Goal: Task Accomplishment & Management: Use online tool/utility

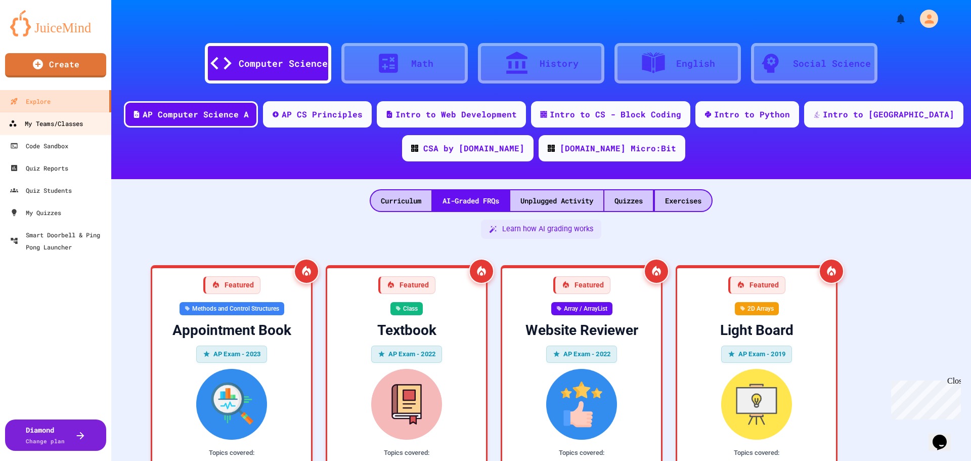
click at [46, 123] on div "My Teams/Classes" at bounding box center [46, 123] width 74 height 13
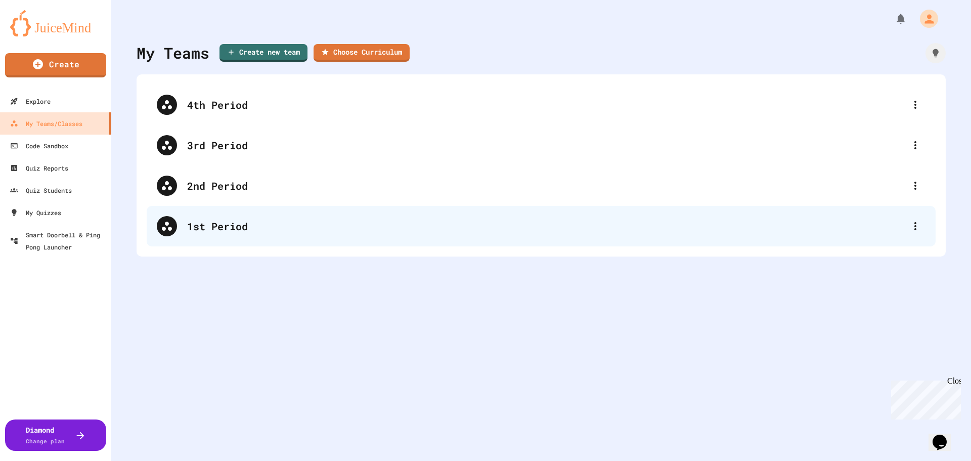
click at [225, 234] on div "1st Period" at bounding box center [541, 226] width 789 height 40
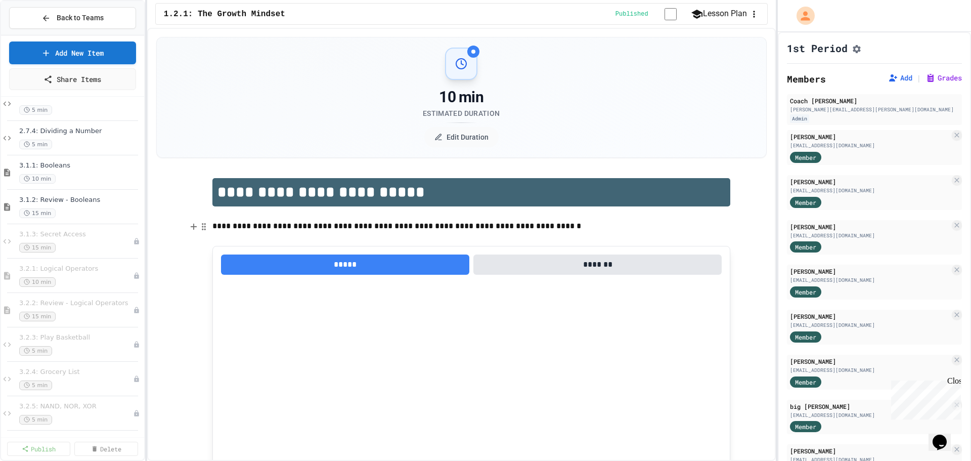
scroll to position [1296, 0]
click at [82, 244] on div "15 min" at bounding box center [71, 244] width 104 height 10
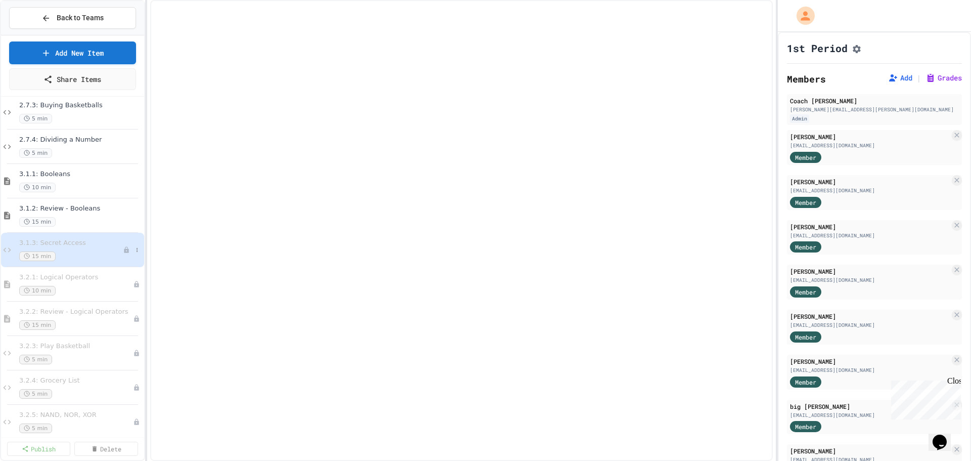
click at [72, 249] on div "3.1.3: Secret Access 15 min" at bounding box center [71, 250] width 104 height 22
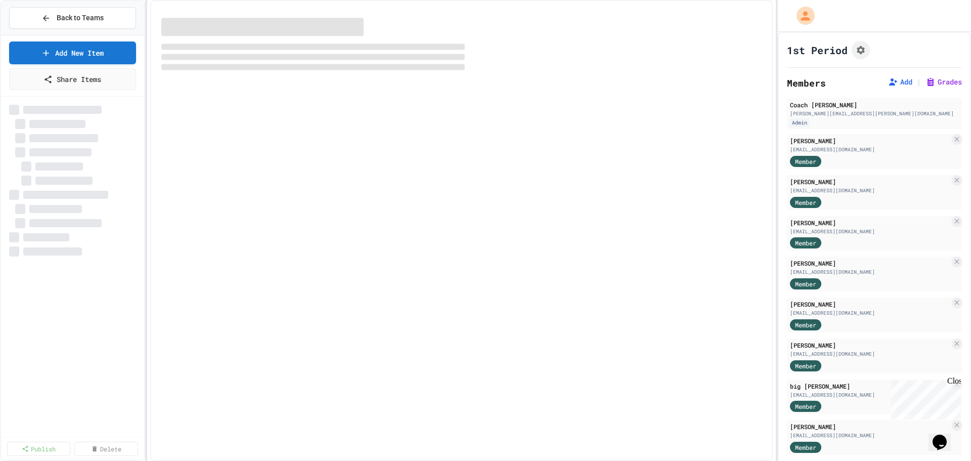
select select "*******"
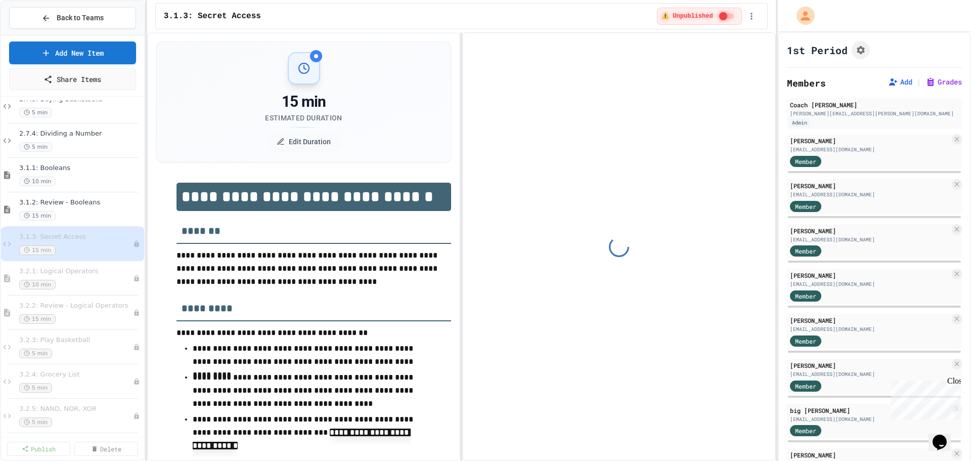
scroll to position [1296, 0]
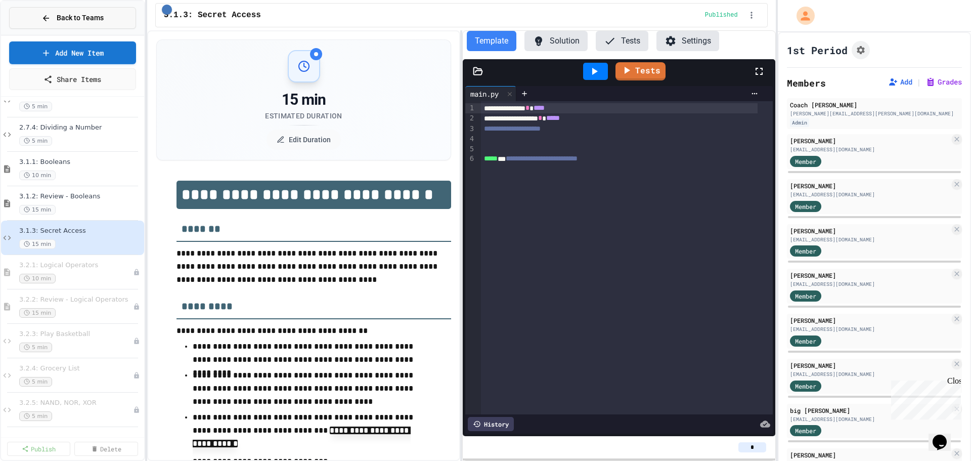
click at [49, 16] on icon at bounding box center [45, 18] width 9 height 9
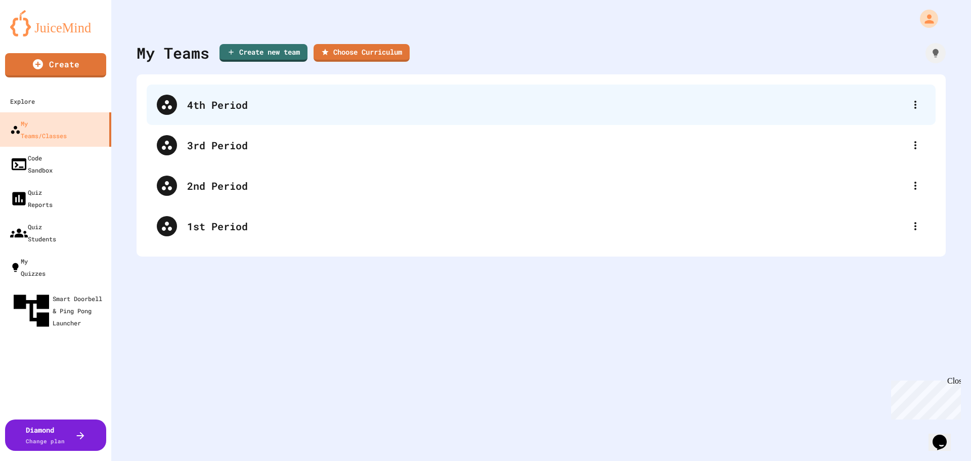
click at [226, 99] on div "4th Period" at bounding box center [546, 104] width 718 height 15
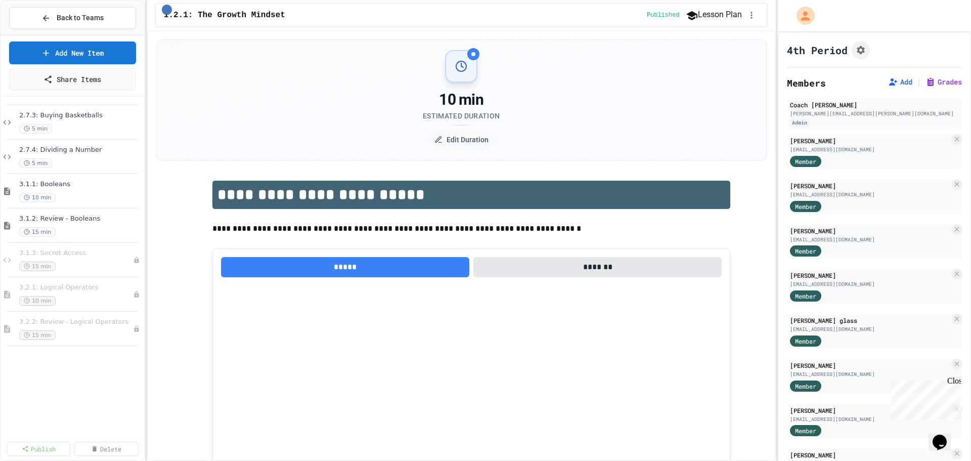
scroll to position [1296, 0]
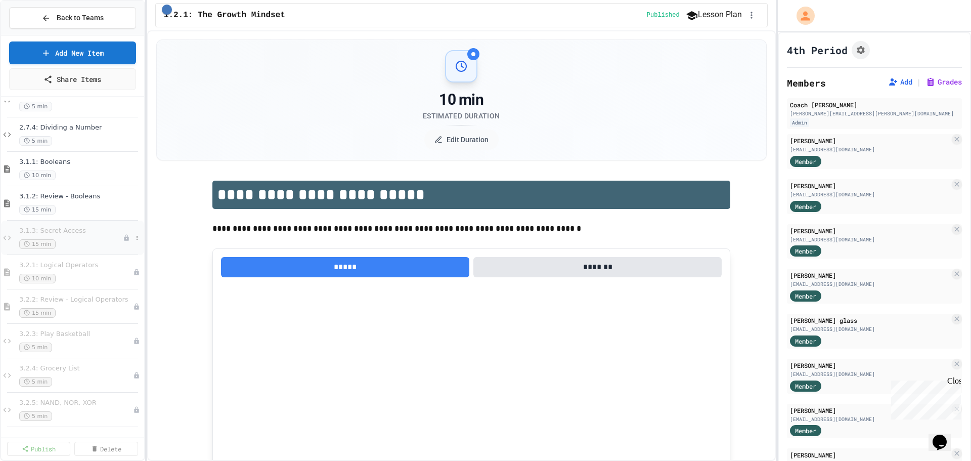
click at [67, 241] on div "15 min" at bounding box center [71, 244] width 104 height 10
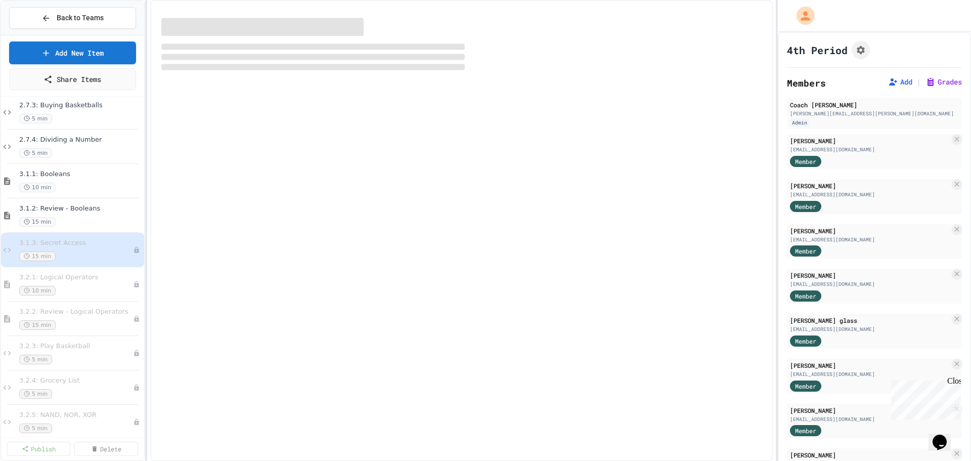
select select "*******"
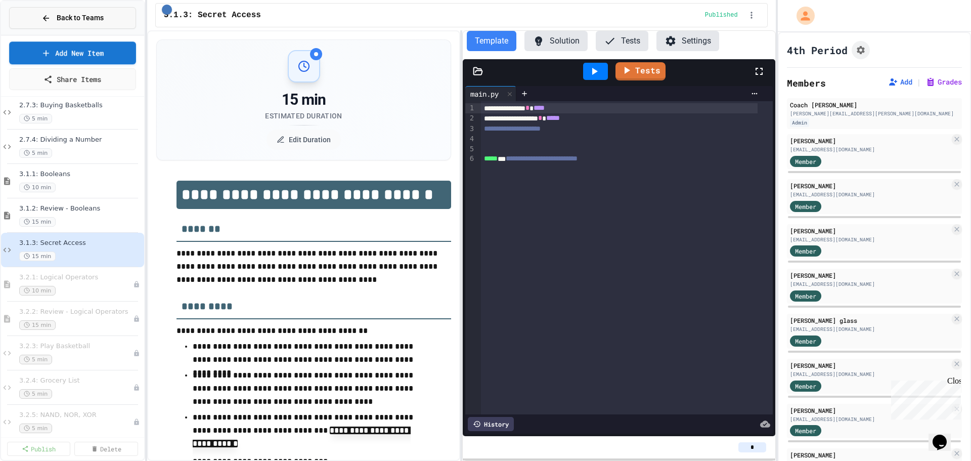
click at [75, 19] on span "Back to Teams" at bounding box center [80, 18] width 47 height 11
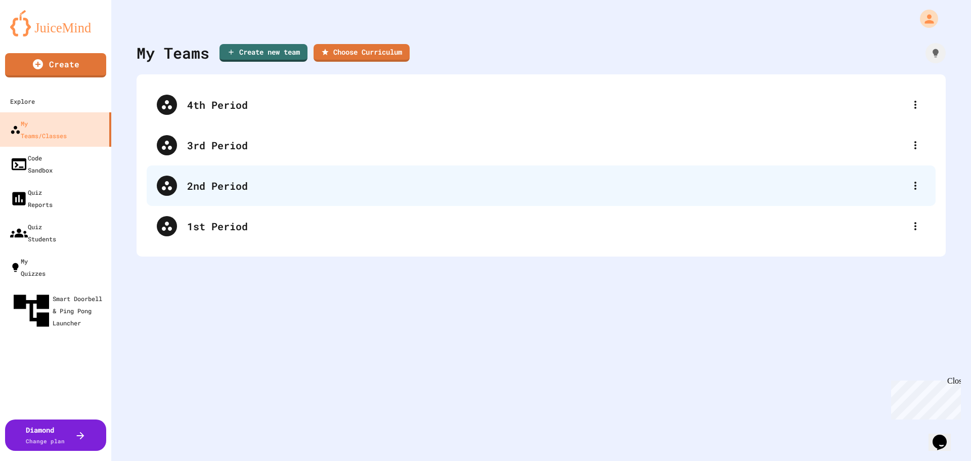
click at [205, 184] on div "2nd Period" at bounding box center [546, 185] width 718 height 15
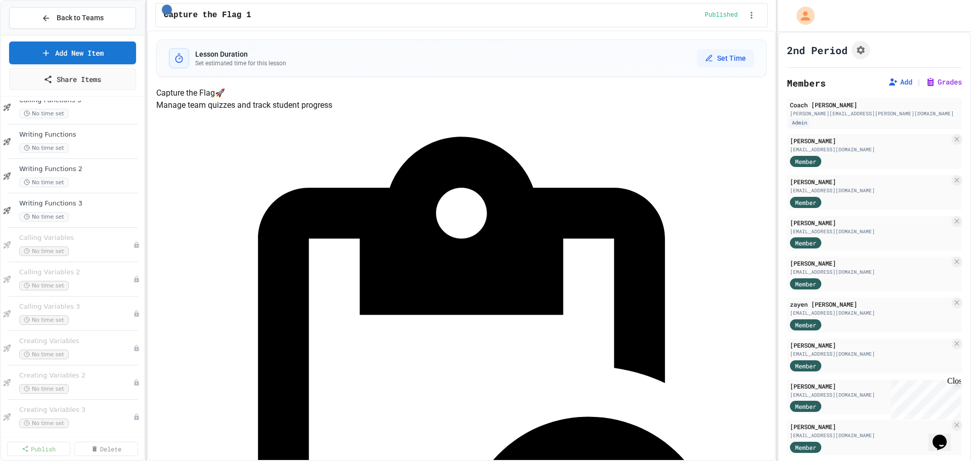
scroll to position [918, 0]
click at [75, 240] on div "No time set" at bounding box center [71, 244] width 104 height 10
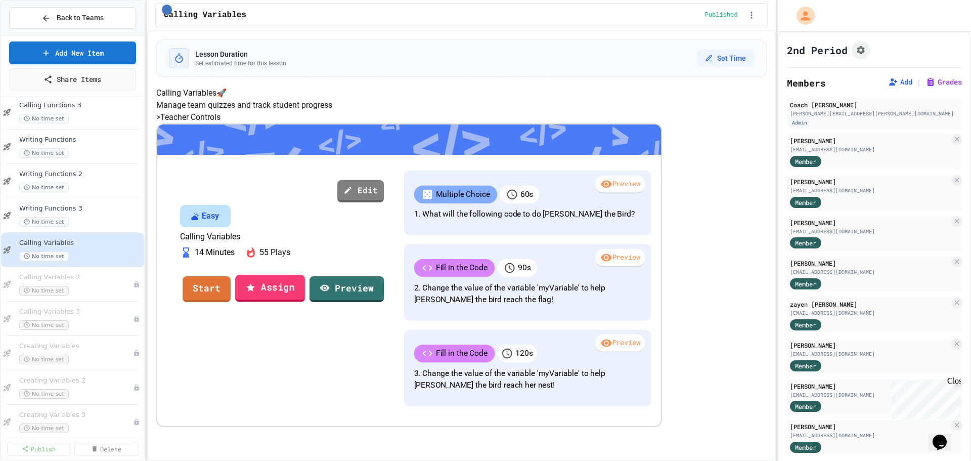
click at [255, 292] on icon at bounding box center [250, 287] width 10 height 11
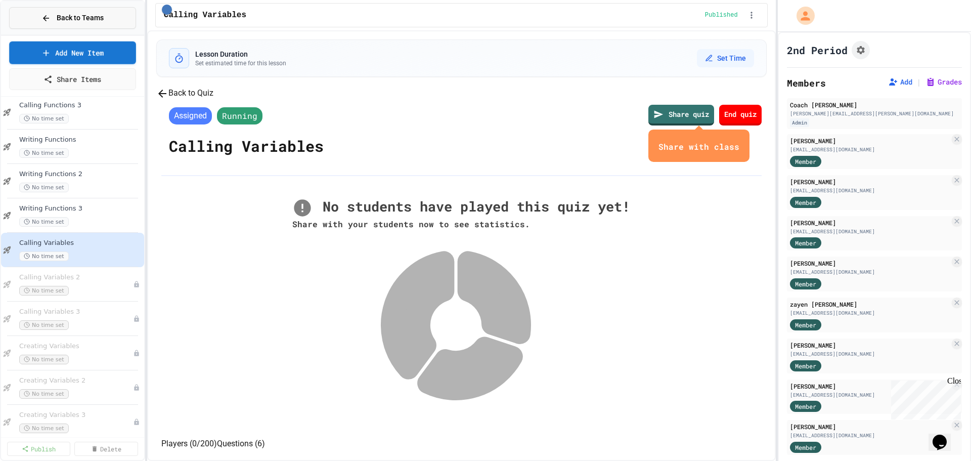
click at [60, 18] on span "Back to Teams" at bounding box center [80, 18] width 47 height 11
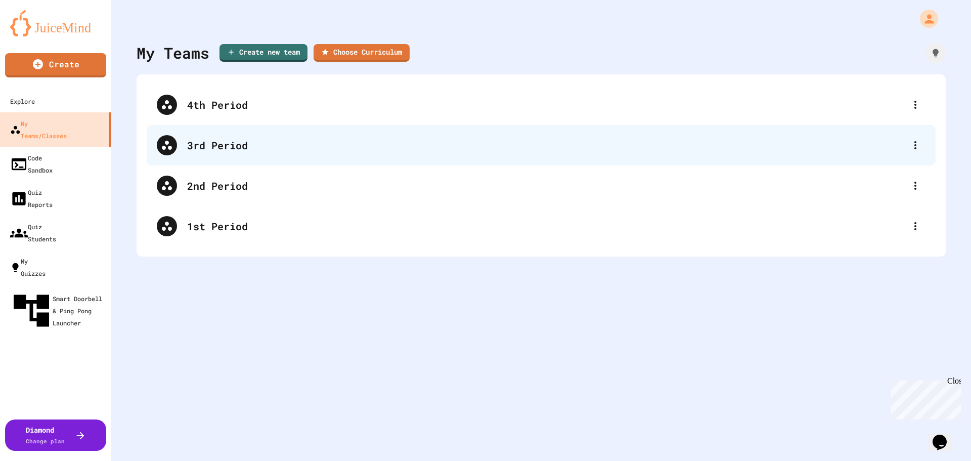
click at [203, 144] on div "3rd Period" at bounding box center [546, 145] width 718 height 15
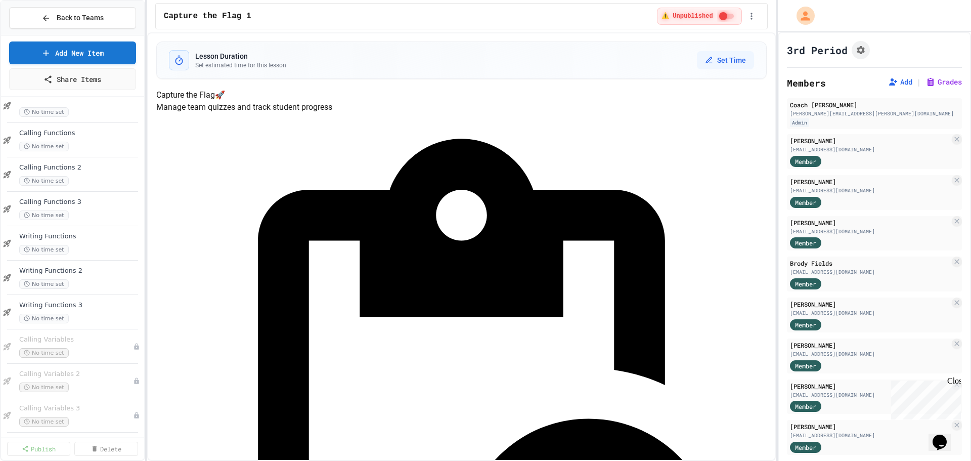
scroll to position [815, 0]
click at [79, 331] on span "Calling Variables" at bounding box center [71, 334] width 104 height 9
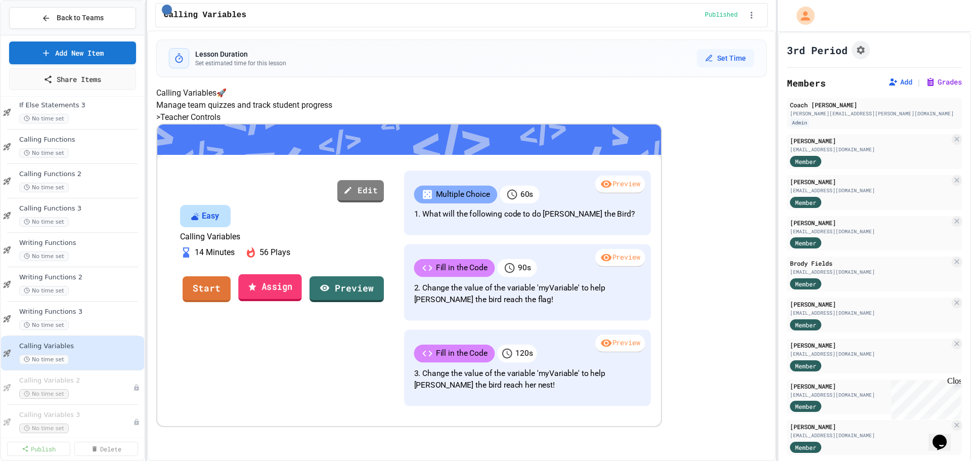
click at [301, 301] on link "Assign" at bounding box center [269, 287] width 63 height 27
